Goal: Information Seeking & Learning: Check status

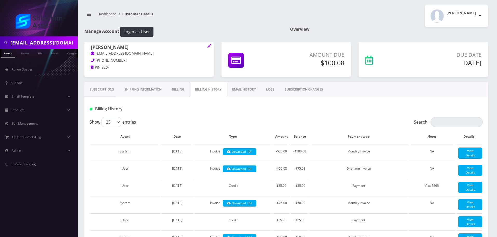
scroll to position [104, 0]
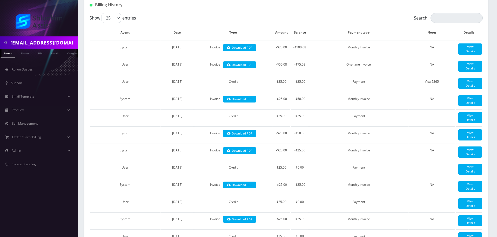
click at [45, 43] on input "yliberow824@gmail.com" at bounding box center [43, 43] width 66 height 10
type input "[EMAIL_ADDRESS][DOMAIN_NAME]"
click at [101, 56] on td "System" at bounding box center [125, 49] width 70 height 17
click at [57, 52] on link "Email" at bounding box center [52, 53] width 12 height 9
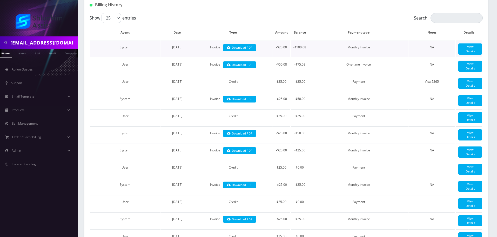
scroll to position [0, 5]
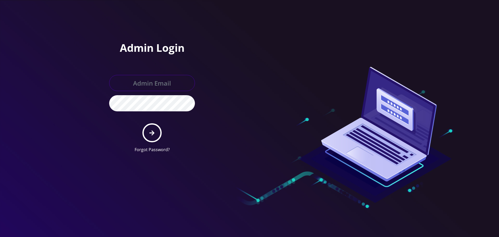
type input "[EMAIL_ADDRESS][DOMAIN_NAME]"
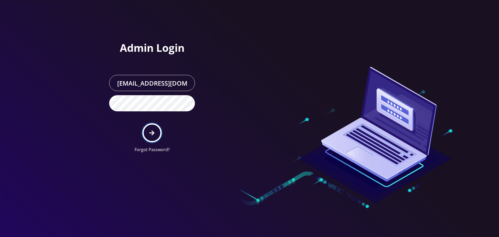
click at [156, 128] on button "submit" at bounding box center [151, 132] width 19 height 19
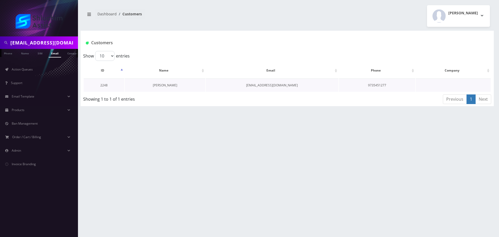
click at [161, 87] on link "Rivka Abayov" at bounding box center [165, 85] width 24 height 4
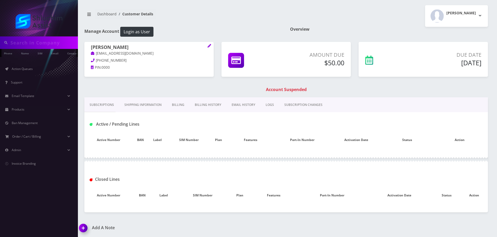
type input "rivkaaviv19@gmail.com"
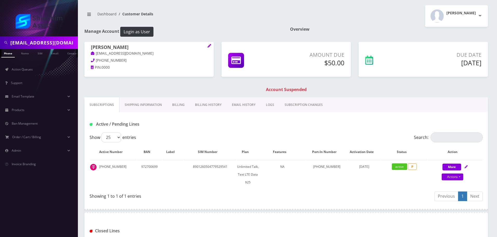
click at [201, 101] on link "Billing History" at bounding box center [208, 104] width 37 height 15
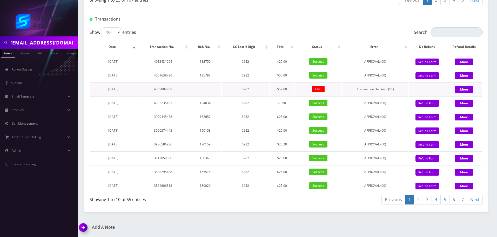
scroll to position [516, 0]
drag, startPoint x: 269, startPoint y: 101, endPoint x: 296, endPoint y: 101, distance: 27.0
click at [296, 82] on tr "[DATE] 4061639790 195798 6282 $50.00 Success APPROVAL (00) 50 Give Credit Refun…" at bounding box center [286, 75] width 392 height 13
click at [296, 82] on td "Success" at bounding box center [318, 75] width 47 height 13
drag, startPoint x: 271, startPoint y: 101, endPoint x: 295, endPoint y: 103, distance: 24.0
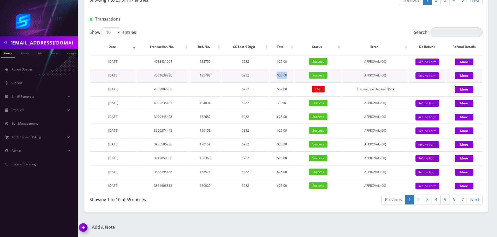
click at [295, 82] on tr "[DATE] 4061639790 195798 6282 $50.00 Success APPROVAL (00) 50 Give Credit Refun…" at bounding box center [286, 75] width 392 height 13
click at [295, 82] on td "Success" at bounding box center [318, 75] width 47 height 13
drag, startPoint x: 275, startPoint y: 102, endPoint x: 296, endPoint y: 102, distance: 21.1
click at [296, 82] on tr "[DATE] 4061639790 195798 6282 $50.00 Success APPROVAL (00) 50 Give Credit Refun…" at bounding box center [286, 75] width 392 height 13
click at [296, 82] on td "Success" at bounding box center [318, 75] width 47 height 13
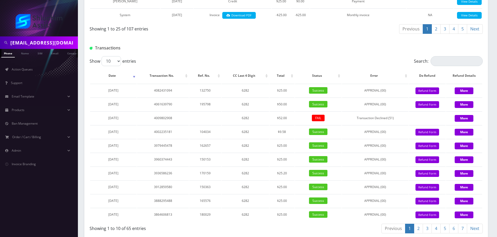
scroll to position [490, 0]
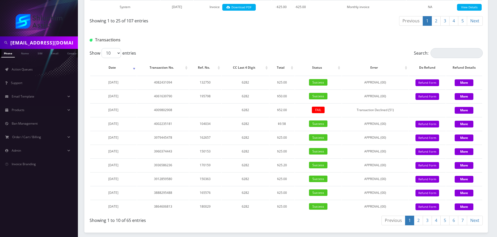
click at [290, 48] on div "Transactions" at bounding box center [286, 38] width 404 height 20
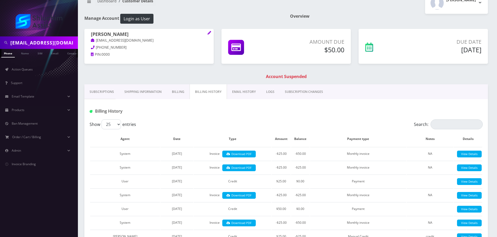
scroll to position [0, 0]
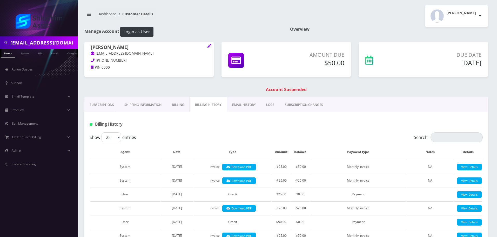
click at [100, 102] on link "Subscriptions" at bounding box center [101, 104] width 35 height 15
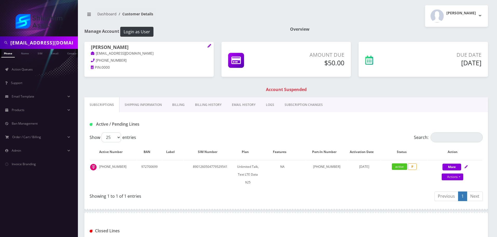
click at [235, 102] on link "EMAIL HISTORY" at bounding box center [244, 104] width 34 height 15
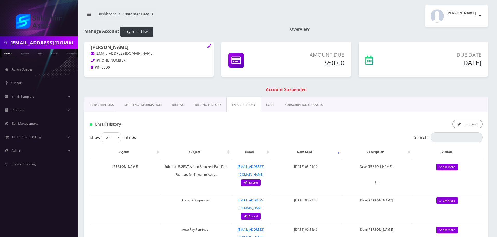
click at [209, 105] on link "Billing History" at bounding box center [208, 104] width 37 height 15
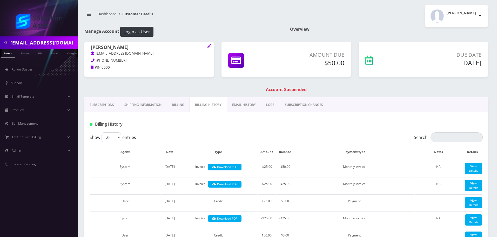
drag, startPoint x: 245, startPoint y: 105, endPoint x: 256, endPoint y: 104, distance: 11.2
click at [245, 105] on link "EMAIL HISTORY" at bounding box center [244, 104] width 34 height 15
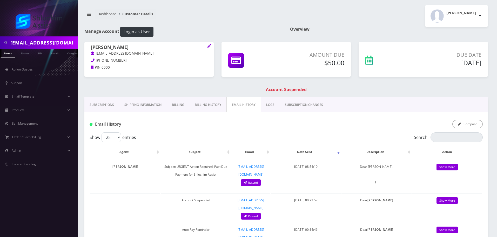
click at [206, 104] on link "Billing History" at bounding box center [208, 104] width 37 height 15
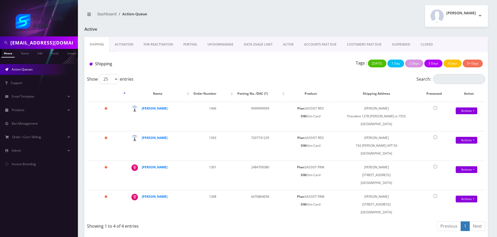
click at [193, 45] on link "PORTING" at bounding box center [190, 44] width 24 height 15
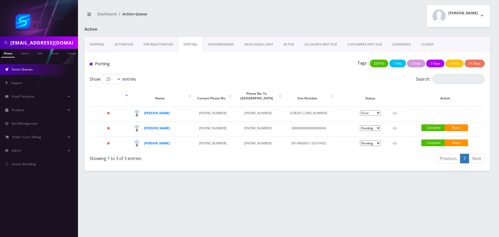
click at [226, 43] on link "UP/DOWNGRADE" at bounding box center [221, 44] width 36 height 15
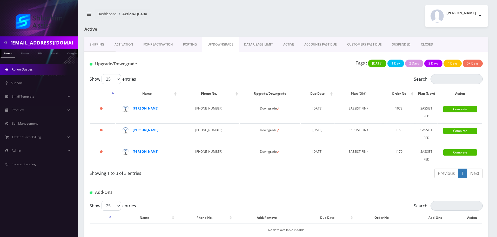
click at [188, 43] on link "PORTING" at bounding box center [190, 44] width 24 height 15
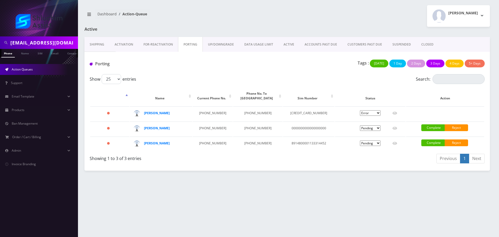
click at [56, 38] on input "[EMAIL_ADDRESS][DOMAIN_NAME]" at bounding box center [43, 43] width 66 height 10
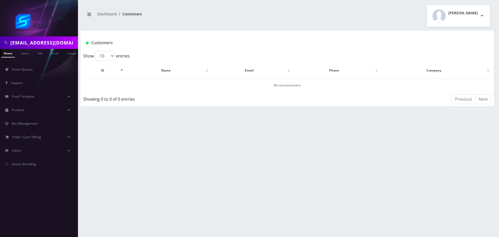
scroll to position [0, 3]
click at [55, 47] on input "[EMAIL_ADDRESS][DOMAIN_NAME]" at bounding box center [43, 43] width 66 height 10
click at [28, 61] on ul "Action Queues Support Email Template Email Template Canned Response Port Error …" at bounding box center [39, 116] width 78 height 118
click at [54, 54] on link "Email" at bounding box center [52, 53] width 12 height 9
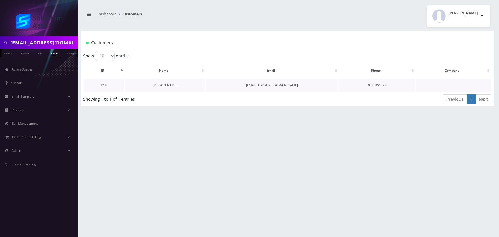
click at [167, 84] on link "Rivka Abayov" at bounding box center [165, 85] width 24 height 4
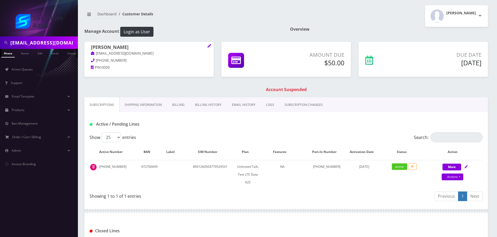
click at [194, 105] on link "Billing History" at bounding box center [208, 104] width 37 height 15
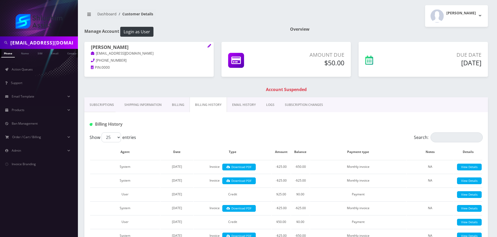
click at [233, 104] on link "EMAIL HISTORY" at bounding box center [244, 104] width 34 height 15
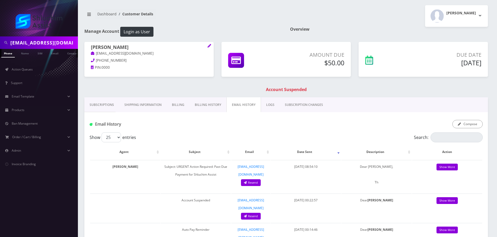
click at [202, 105] on link "Billing History" at bounding box center [208, 104] width 37 height 15
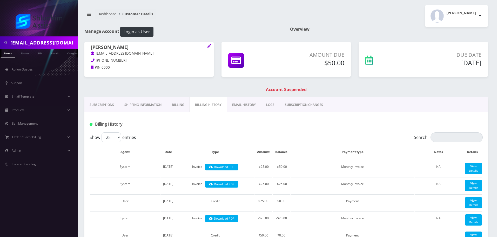
click at [165, 101] on link "Shipping Information" at bounding box center [143, 104] width 48 height 15
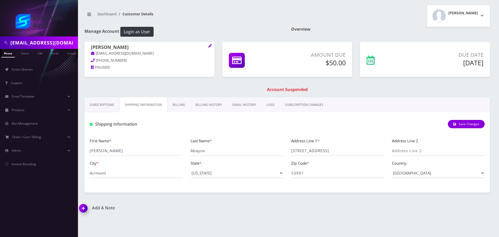
click at [177, 104] on link "Billing" at bounding box center [178, 104] width 23 height 15
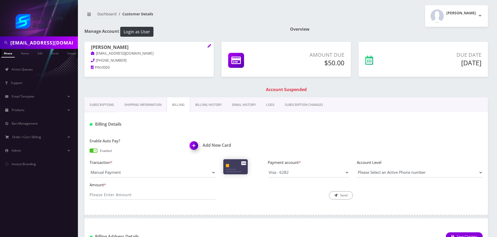
click at [215, 98] on link "Billing History" at bounding box center [208, 104] width 37 height 15
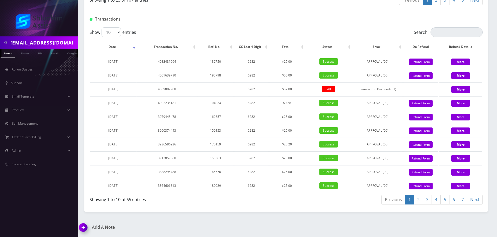
scroll to position [654, 0]
click at [113, 37] on select "10 25 50 100" at bounding box center [111, 32] width 19 height 10
select select "100"
click at [102, 37] on select "10 25 50 100" at bounding box center [111, 32] width 19 height 10
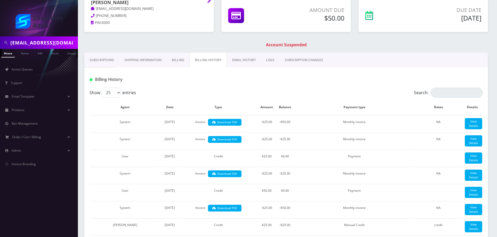
scroll to position [8, 0]
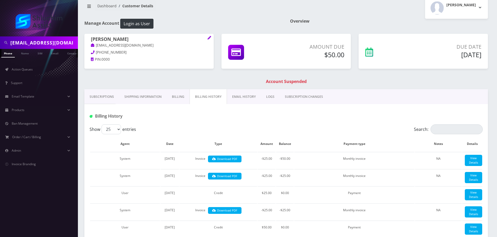
click at [104, 95] on link "Subscriptions" at bounding box center [101, 96] width 35 height 15
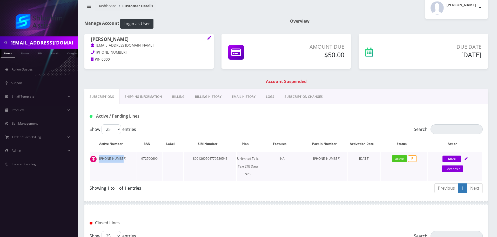
drag, startPoint x: 123, startPoint y: 157, endPoint x: 97, endPoint y: 158, distance: 25.7
click at [97, 158] on td "[PHONE_NUMBER]" at bounding box center [113, 166] width 47 height 29
copy td "[PHONE_NUMBER]"
click at [209, 97] on link "Billing History" at bounding box center [208, 96] width 37 height 15
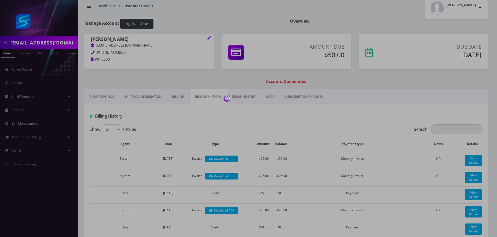
click at [184, 97] on div at bounding box center [248, 118] width 497 height 237
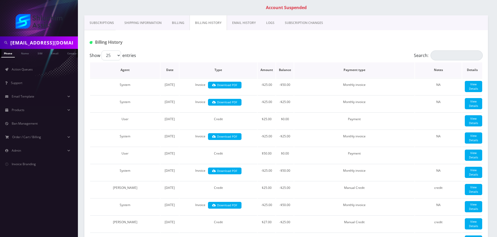
scroll to position [86, 0]
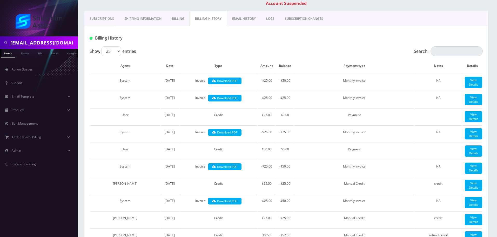
click at [177, 19] on link "Billing" at bounding box center [178, 18] width 23 height 15
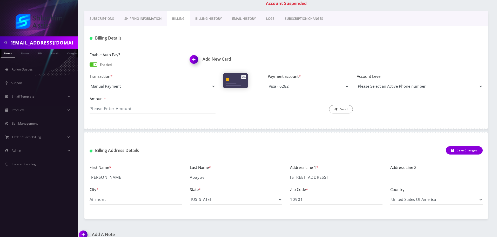
click at [213, 19] on link "Billing History" at bounding box center [208, 18] width 37 height 15
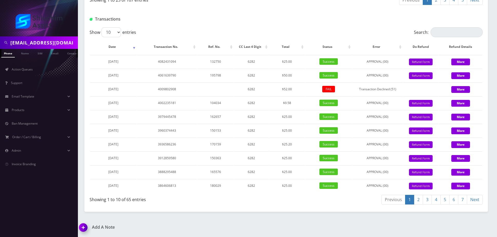
scroll to position [706, 0]
drag, startPoint x: 291, startPoint y: 76, endPoint x: 298, endPoint y: 76, distance: 6.5
click at [298, 76] on tr "[DATE] 4061639790 195798 6282 $50.00 Success APPROVAL (00) 50 Give Credit Refun…" at bounding box center [286, 75] width 392 height 13
click at [298, 76] on td "$50.00" at bounding box center [287, 75] width 36 height 13
drag, startPoint x: 153, startPoint y: 76, endPoint x: 222, endPoint y: 80, distance: 69.3
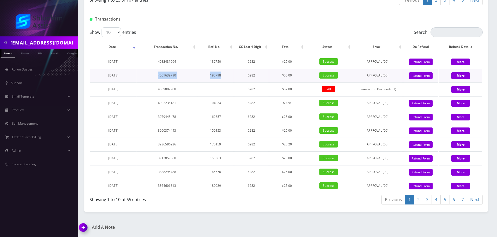
click at [222, 80] on tr "[DATE] 4061639790 195798 6282 $50.00 Success APPROVAL (00) 50 Give Credit Refun…" at bounding box center [286, 75] width 392 height 13
click at [222, 80] on td "195798" at bounding box center [215, 75] width 36 height 13
drag, startPoint x: 149, startPoint y: 81, endPoint x: 233, endPoint y: 85, distance: 84.3
click at [233, 85] on tbody "[DATE] 4082431094 132750 6282 $25.00 Success APPROVAL (00) 25 Give Credit Refun…" at bounding box center [286, 123] width 392 height 137
click at [233, 85] on td at bounding box center [215, 88] width 36 height 13
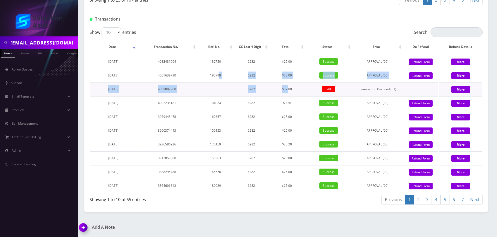
drag, startPoint x: 220, startPoint y: 72, endPoint x: 295, endPoint y: 90, distance: 76.6
click at [295, 90] on tbody "[DATE] 4082431094 132750 6282 $25.00 Success APPROVAL (00) 25 Give Credit Refun…" at bounding box center [286, 123] width 392 height 137
drag, startPoint x: 298, startPoint y: 90, endPoint x: 242, endPoint y: 77, distance: 56.9
click at [298, 90] on td "$52.00" at bounding box center [287, 88] width 36 height 13
click at [287, 87] on td "$52.00" at bounding box center [287, 88] width 36 height 13
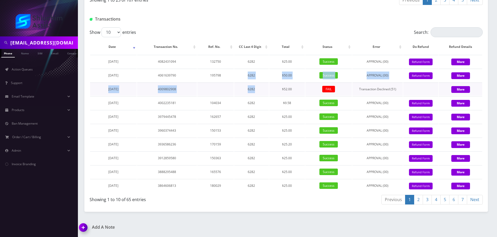
drag, startPoint x: 242, startPoint y: 80, endPoint x: 268, endPoint y: 84, distance: 26.0
click at [266, 84] on tbody "[DATE] 4082431094 132750 6282 $25.00 Success APPROVAL (00) 25 Give Credit Refun…" at bounding box center [286, 123] width 392 height 137
click at [269, 84] on td "$52.00" at bounding box center [287, 88] width 36 height 13
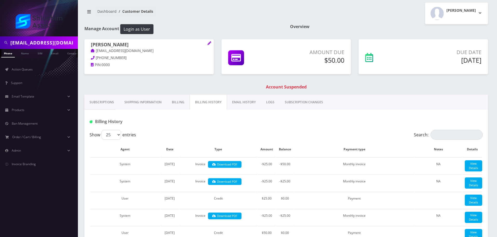
scroll to position [0, 0]
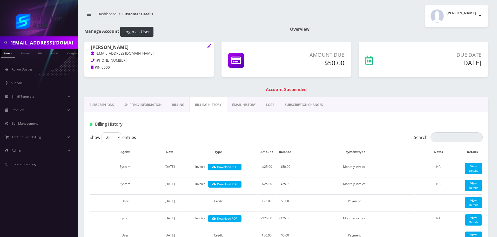
drag, startPoint x: 127, startPoint y: 62, endPoint x: 120, endPoint y: 61, distance: 6.8
click at [120, 61] on p "[PHONE_NUMBER]" at bounding box center [149, 61] width 116 height 6
drag, startPoint x: 103, startPoint y: 97, endPoint x: 102, endPoint y: 102, distance: 5.8
click at [103, 97] on div "[PERSON_NAME] [EMAIL_ADDRESS][DOMAIN_NAME] [PHONE_NUMBER] PIN: 0000 Amount Due …" at bounding box center [287, 69] width 412 height 55
click at [101, 104] on link "Subscriptions" at bounding box center [101, 104] width 35 height 15
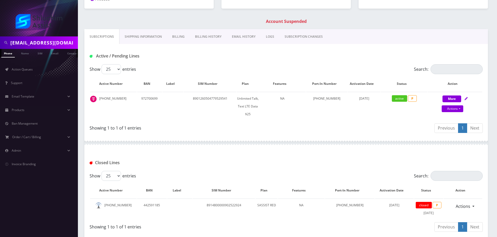
scroll to position [78, 0]
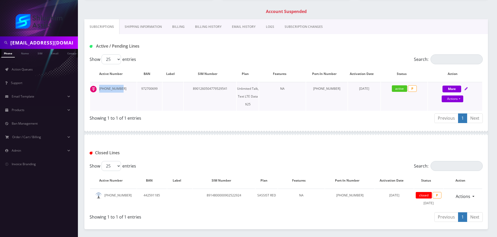
drag, startPoint x: 123, startPoint y: 91, endPoint x: 98, endPoint y: 89, distance: 25.0
click at [98, 89] on td "[PHONE_NUMBER]" at bounding box center [113, 96] width 47 height 29
copy td "[PHONE_NUMBER]"
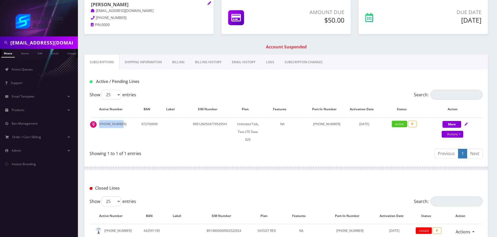
scroll to position [0, 0]
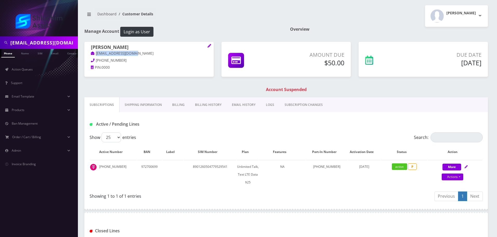
drag, startPoint x: 142, startPoint y: 54, endPoint x: 102, endPoint y: 55, distance: 40.3
click at [97, 54] on p "[EMAIL_ADDRESS][DOMAIN_NAME]" at bounding box center [149, 54] width 116 height 6
click at [142, 58] on p "[PHONE_NUMBER]" at bounding box center [149, 61] width 116 height 6
drag, startPoint x: 147, startPoint y: 54, endPoint x: 94, endPoint y: 54, distance: 53.3
click at [94, 54] on p "[EMAIL_ADDRESS][DOMAIN_NAME]" at bounding box center [149, 54] width 116 height 6
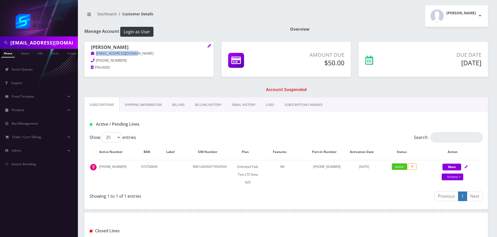
copy link "[EMAIL_ADDRESS][DOMAIN_NAME]"
click at [205, 105] on link "Billing History" at bounding box center [208, 104] width 37 height 15
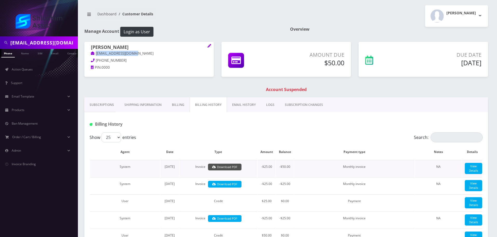
click at [236, 165] on link "Download PDF" at bounding box center [225, 166] width 34 height 7
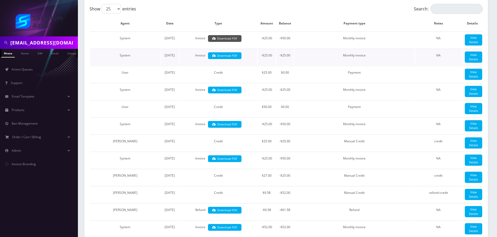
scroll to position [130, 0]
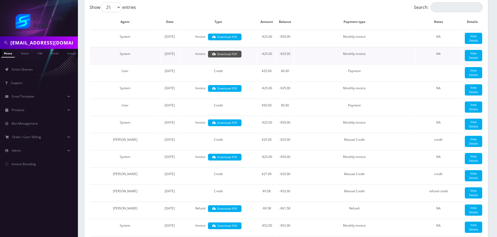
click at [230, 58] on link "Download PDF" at bounding box center [225, 54] width 34 height 7
drag, startPoint x: 280, startPoint y: 38, endPoint x: 290, endPoint y: 38, distance: 9.9
click at [290, 38] on td "-$50.00" at bounding box center [285, 38] width 18 height 17
click at [291, 38] on td "-$50.00" at bounding box center [285, 38] width 18 height 17
drag, startPoint x: 284, startPoint y: 38, endPoint x: 293, endPoint y: 38, distance: 9.4
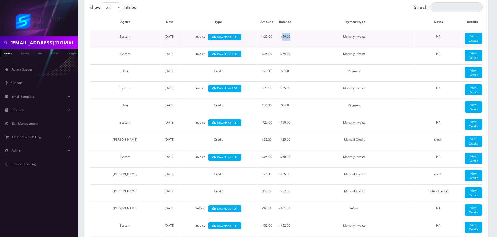
click at [293, 38] on td "-$50.00" at bounding box center [285, 38] width 18 height 17
drag, startPoint x: 281, startPoint y: 37, endPoint x: 294, endPoint y: 37, distance: 12.7
click at [294, 37] on td "-$50.00" at bounding box center [285, 38] width 18 height 17
copy td "-$50.00"
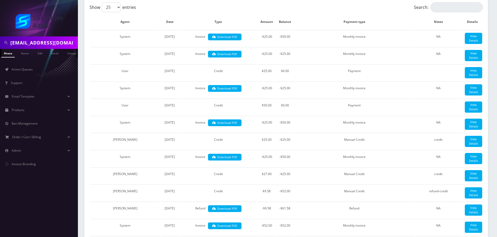
click at [53, 41] on input "[EMAIL_ADDRESS][DOMAIN_NAME]" at bounding box center [43, 43] width 66 height 10
click at [72, 42] on input "[EMAIL_ADDRESS][DOMAIN_NAME]" at bounding box center [43, 43] width 66 height 10
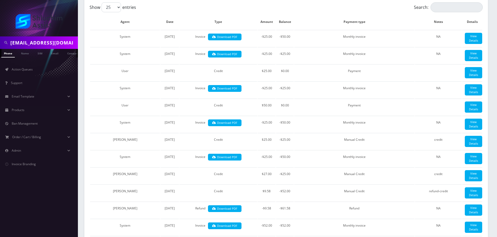
click at [72, 42] on input "[EMAIL_ADDRESS][DOMAIN_NAME]" at bounding box center [43, 43] width 66 height 10
